Goal: Information Seeking & Learning: Find specific fact

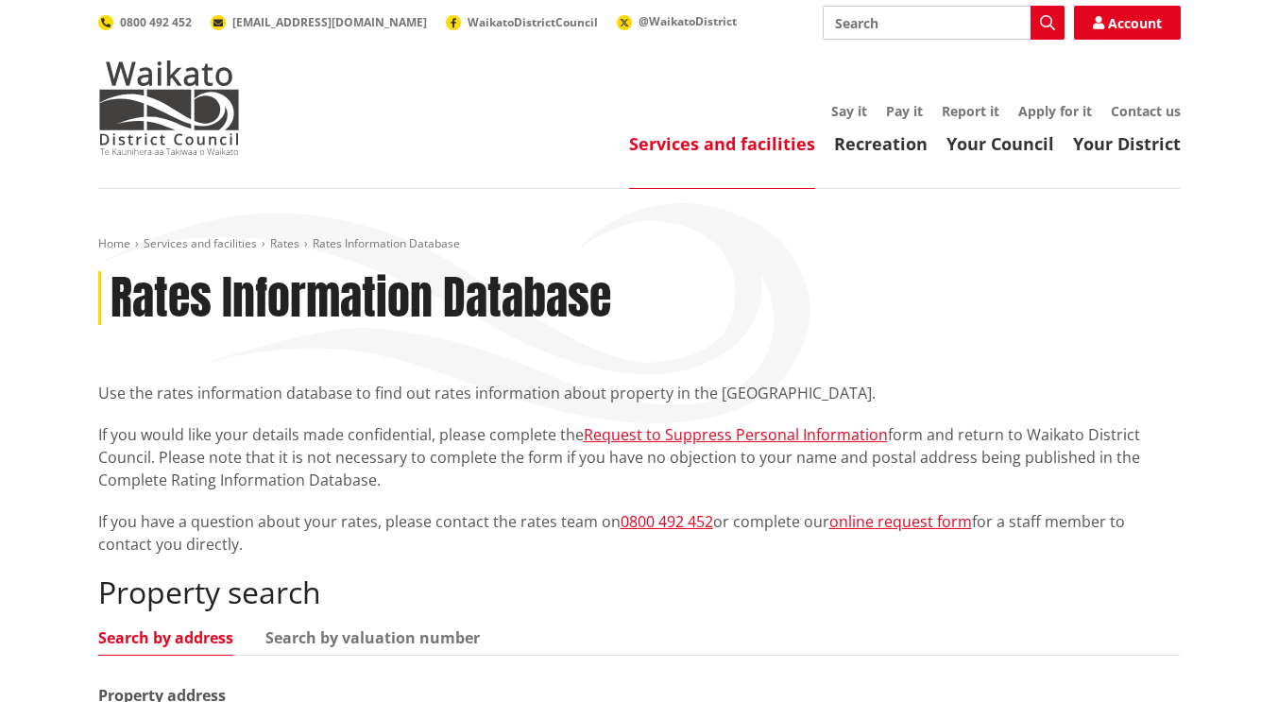
scroll to position [327, 0]
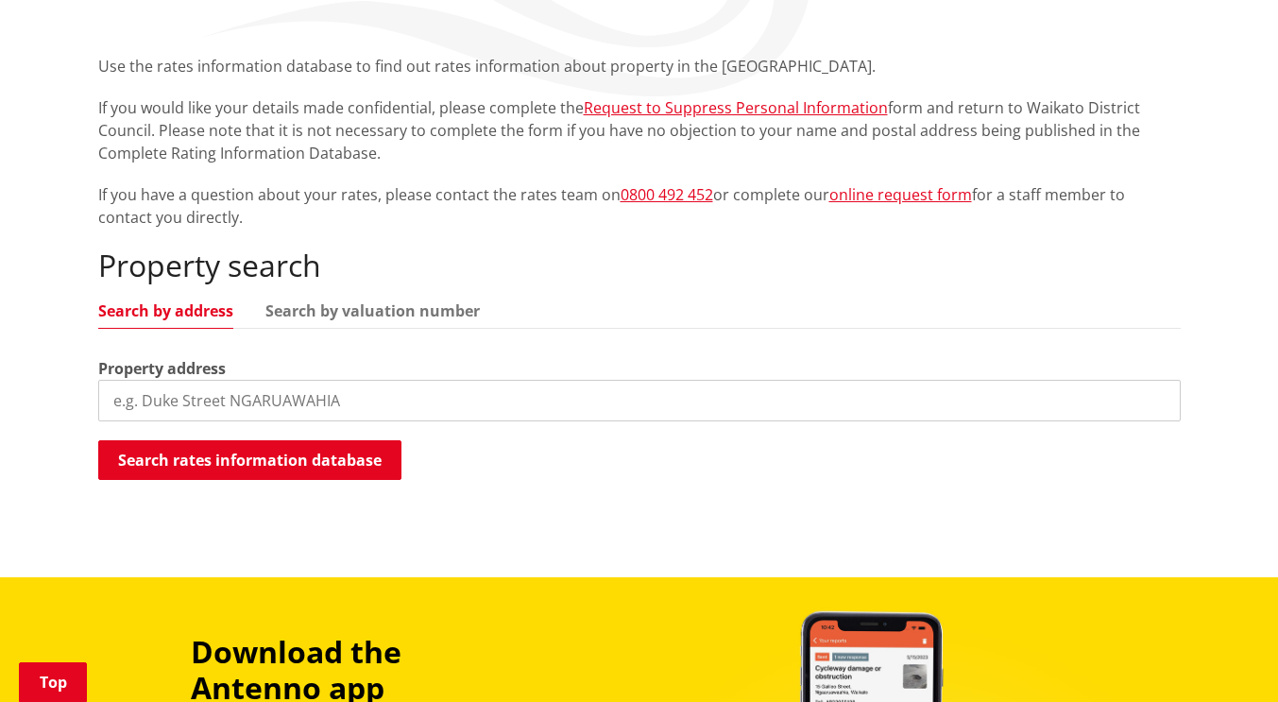
click at [297, 399] on input "search" at bounding box center [639, 401] width 1083 height 42
type input "12 james"
click at [291, 490] on div "Home Services and facilities Rates Rates Information Database Rates Information…" at bounding box center [639, 205] width 1111 height 592
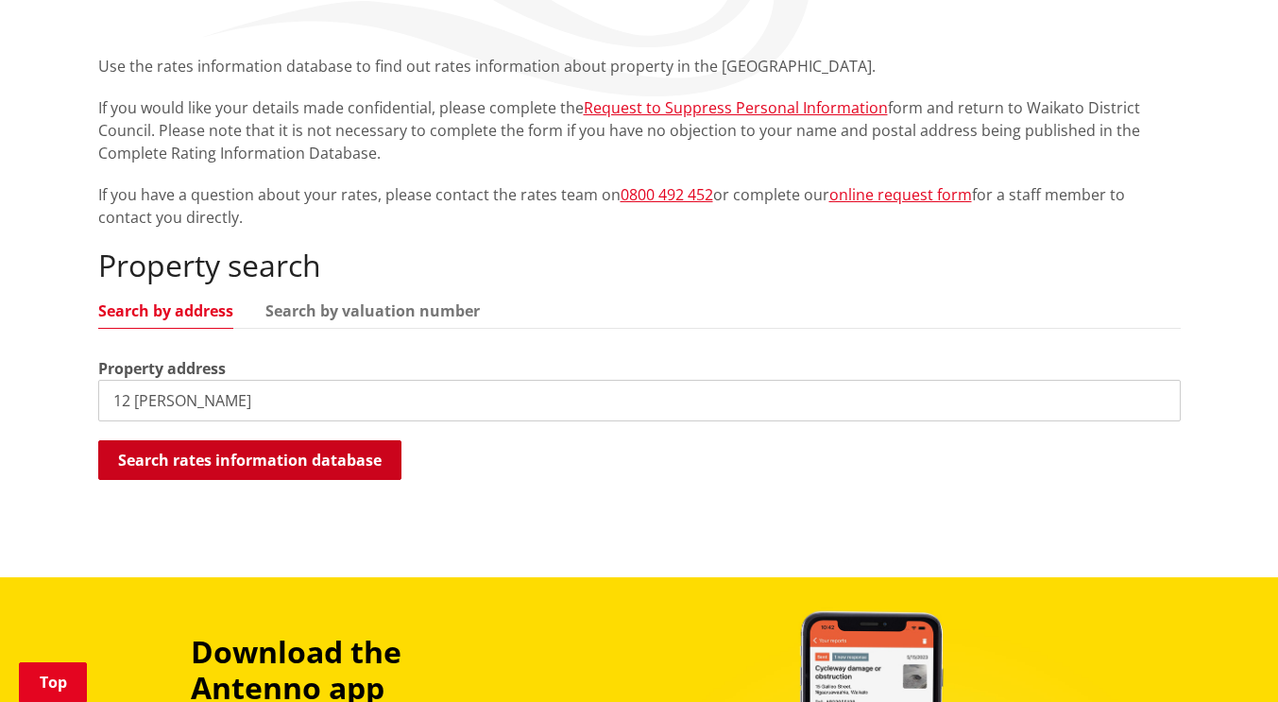
click at [231, 473] on button "Search rates information database" at bounding box center [249, 460] width 303 height 40
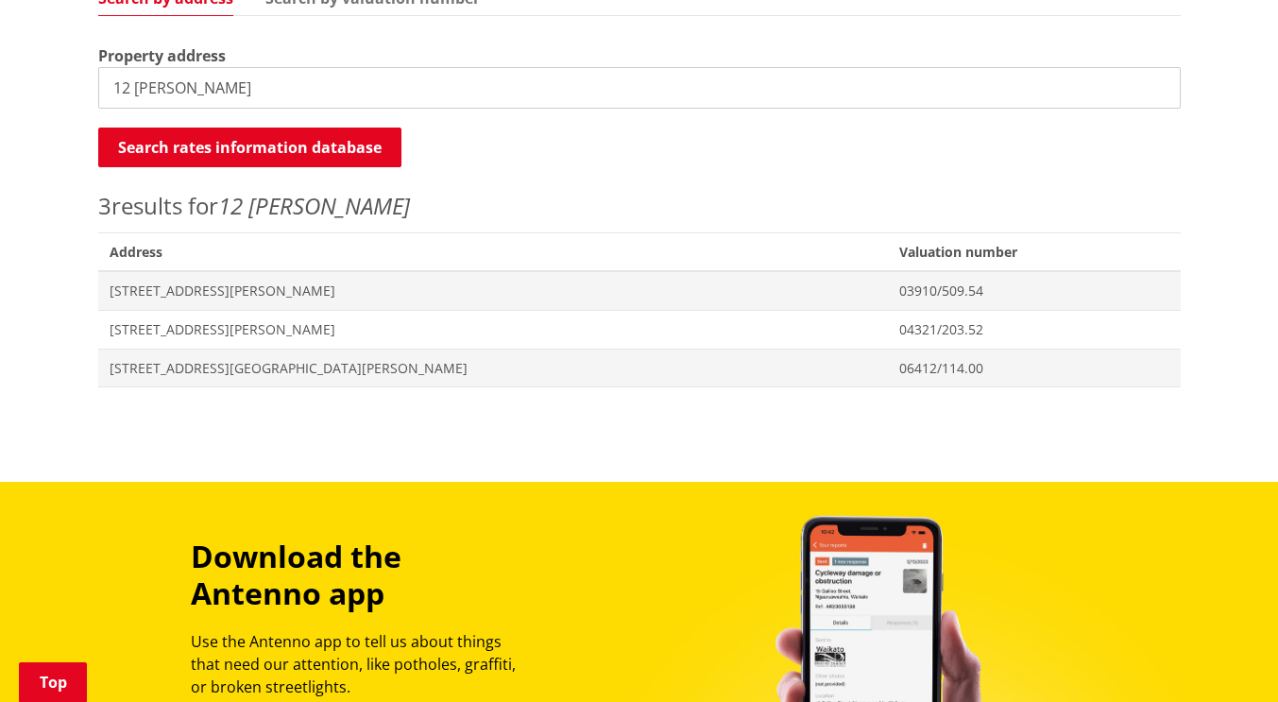
scroll to position [644, 0]
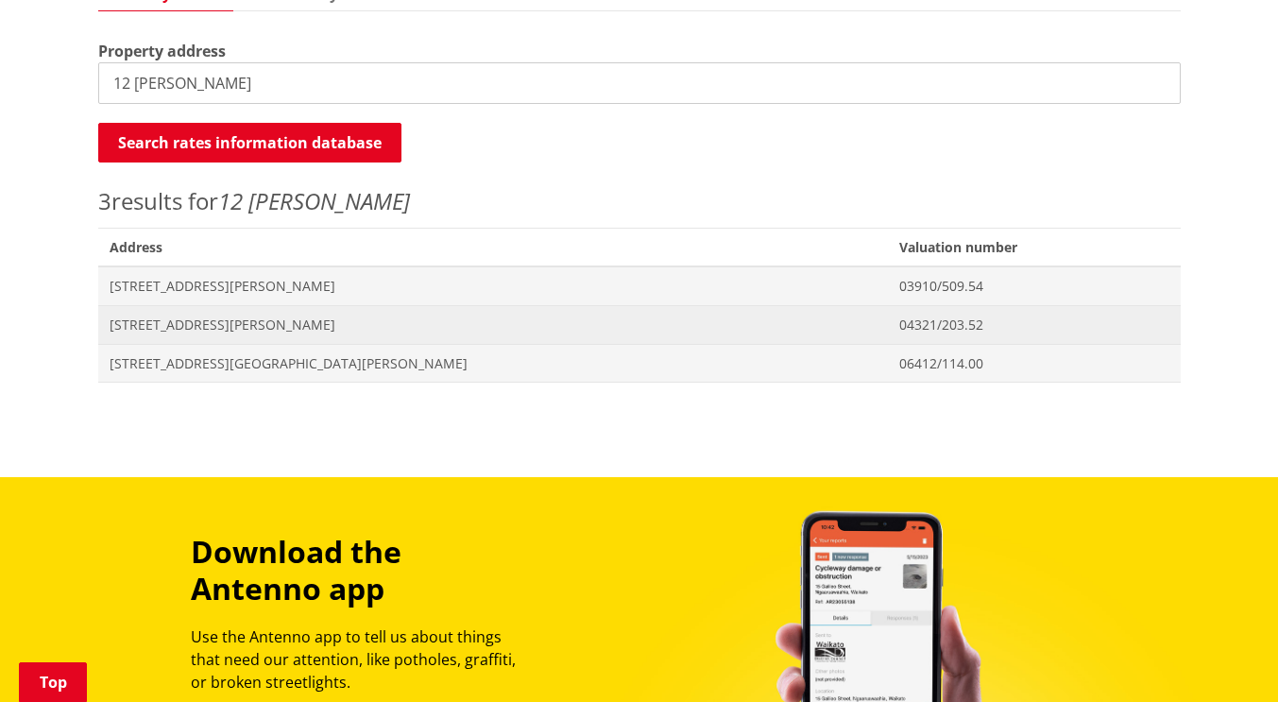
click at [279, 319] on span "[STREET_ADDRESS][PERSON_NAME]" at bounding box center [494, 325] width 768 height 19
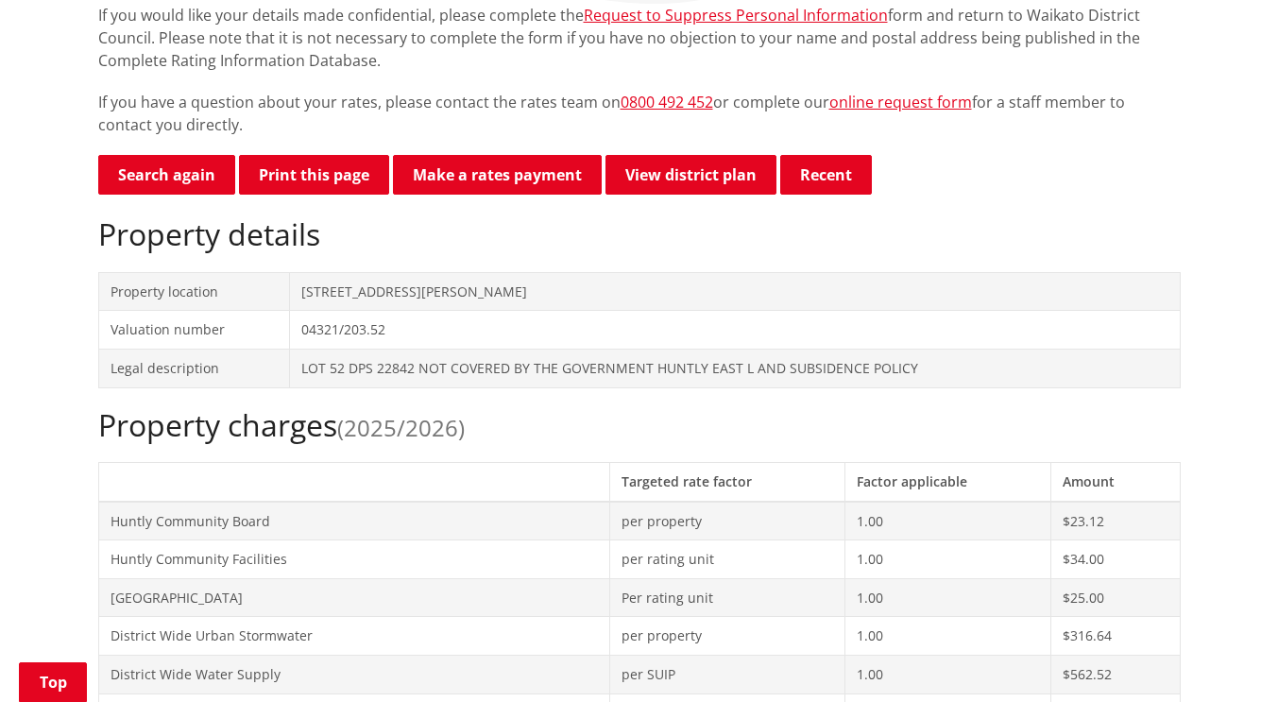
scroll to position [758, 0]
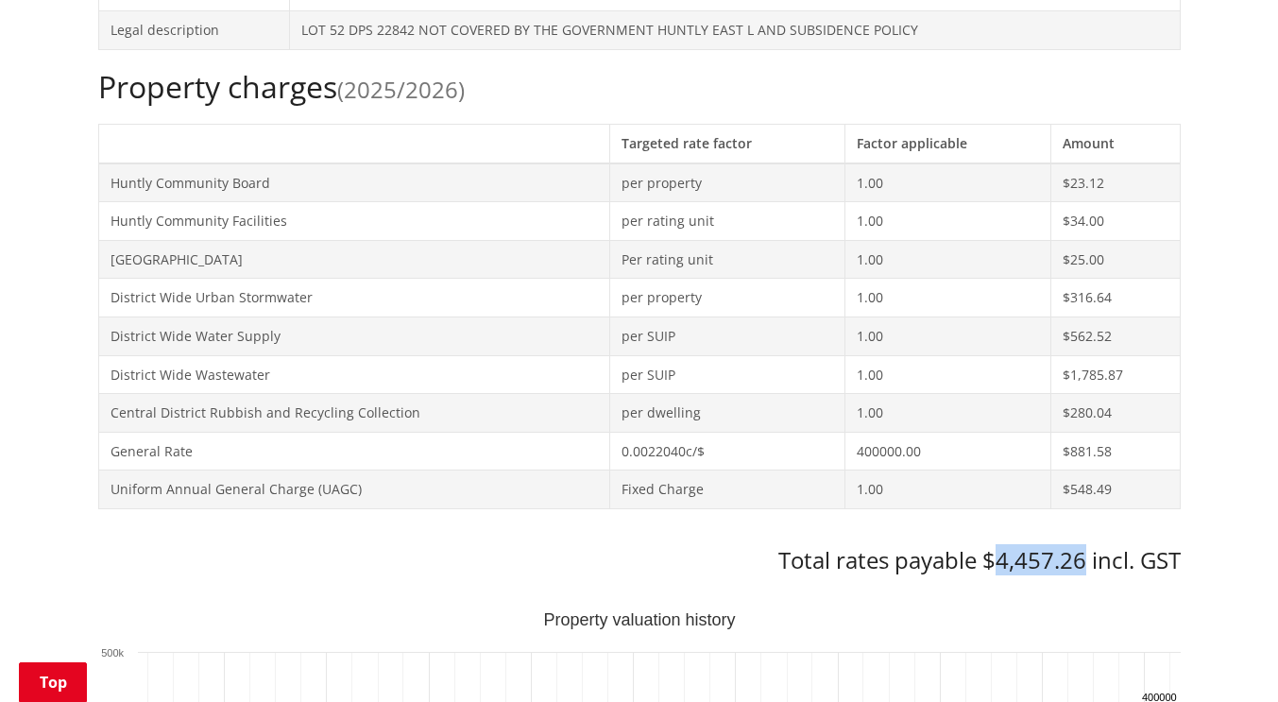
drag, startPoint x: 1085, startPoint y: 560, endPoint x: 1001, endPoint y: 556, distance: 83.2
click at [1001, 556] on h3 "Total rates payable $4,457.26 incl. GST" at bounding box center [639, 560] width 1083 height 27
copy h3 "4,457.26"
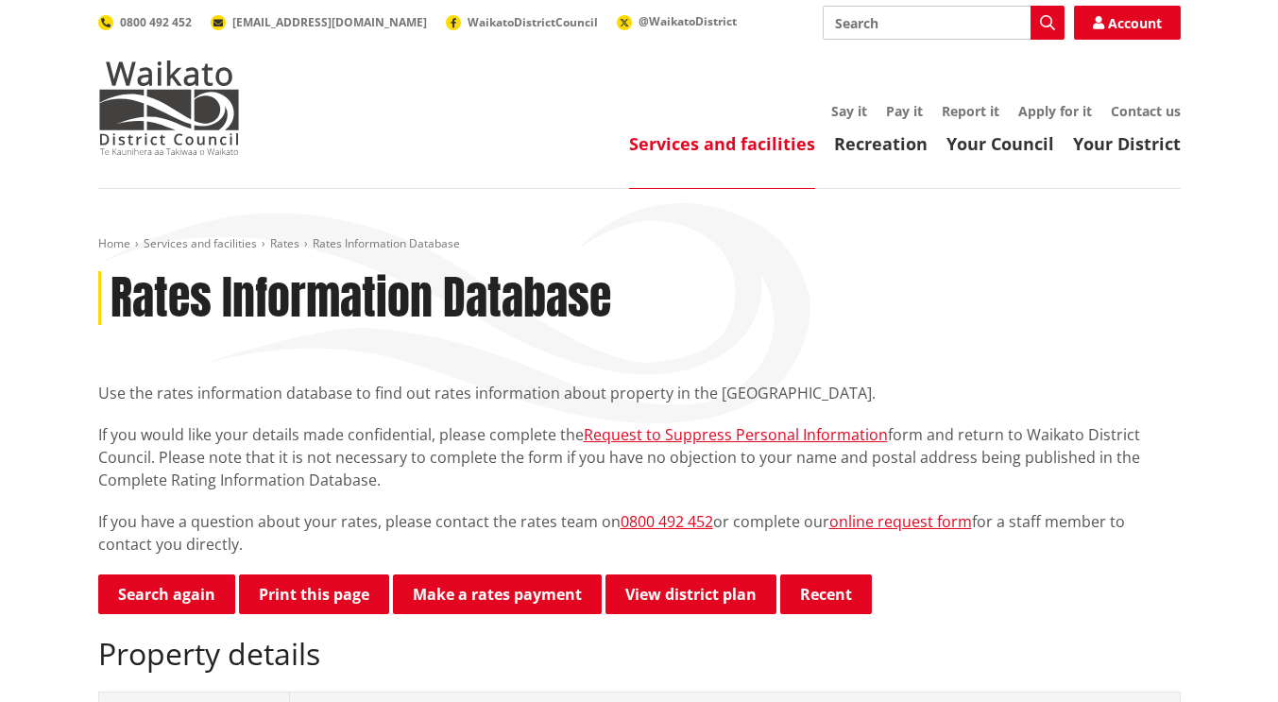
scroll to position [758, 0]
